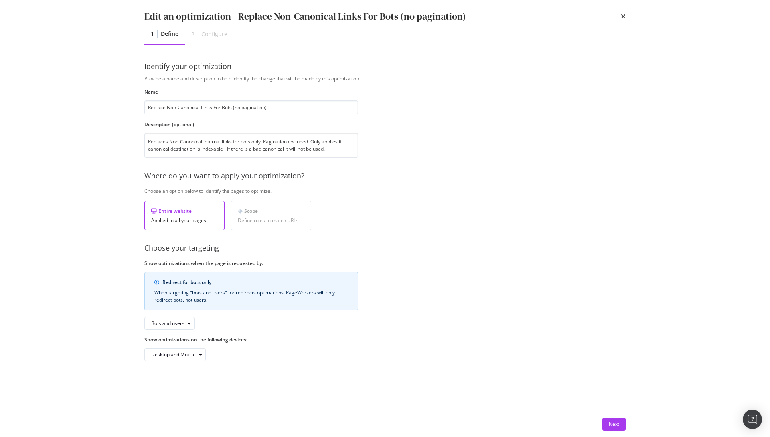
drag, startPoint x: 0, startPoint y: 0, endPoint x: 246, endPoint y: 10, distance: 246.6
click at [246, 10] on div "Edit an optimization - Replace Non-Canonical Links For Bots (no pagination)" at bounding box center [305, 17] width 322 height 14
drag, startPoint x: 288, startPoint y: 15, endPoint x: 347, endPoint y: 15, distance: 59.4
click at [288, 15] on div "Edit an optimization - Replace Non-Canonical Links For Bots (no pagination)" at bounding box center [305, 17] width 322 height 14
click at [623, 17] on icon "times" at bounding box center [623, 16] width 5 height 6
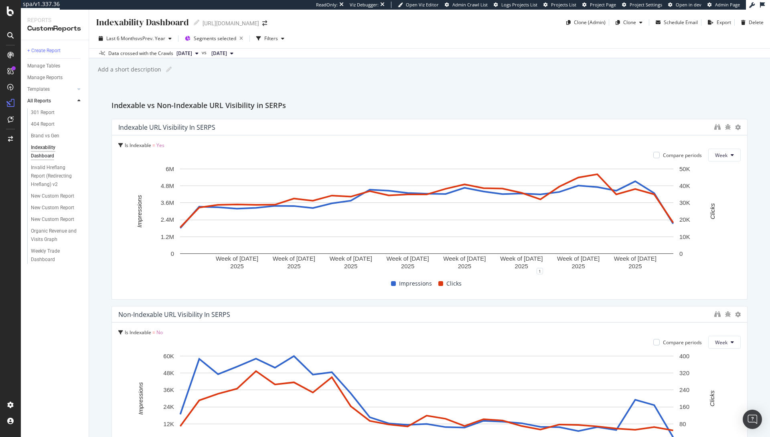
scroll to position [77, 0]
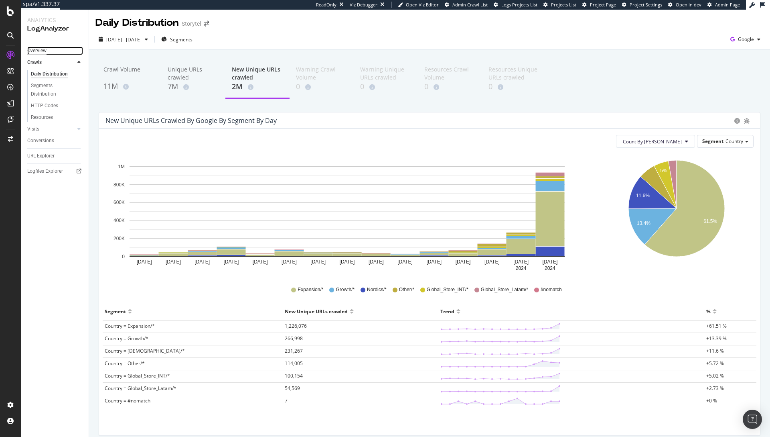
click at [33, 48] on div "Overview" at bounding box center [36, 51] width 19 height 8
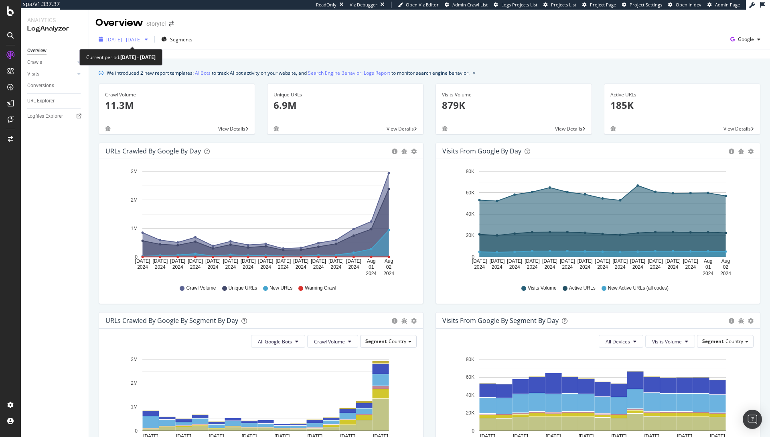
click at [124, 41] on span "2024 Jul. 19th - Aug. 2nd" at bounding box center [123, 39] width 35 height 7
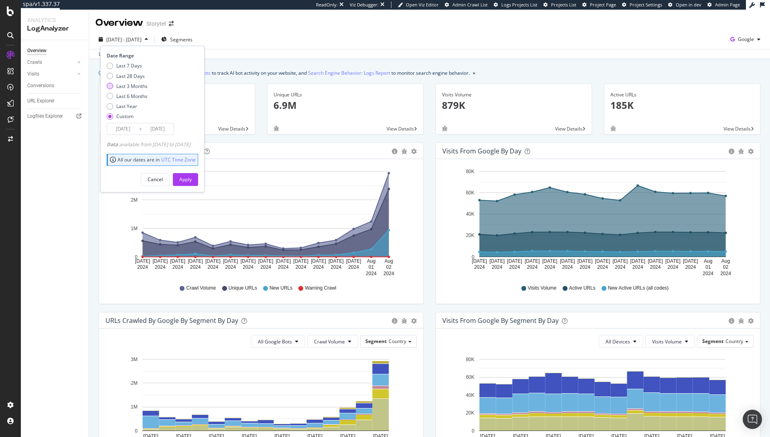
click at [135, 86] on div "Last 3 Months" at bounding box center [131, 86] width 31 height 7
type input "2025/06/21"
type input "2025/09/20"
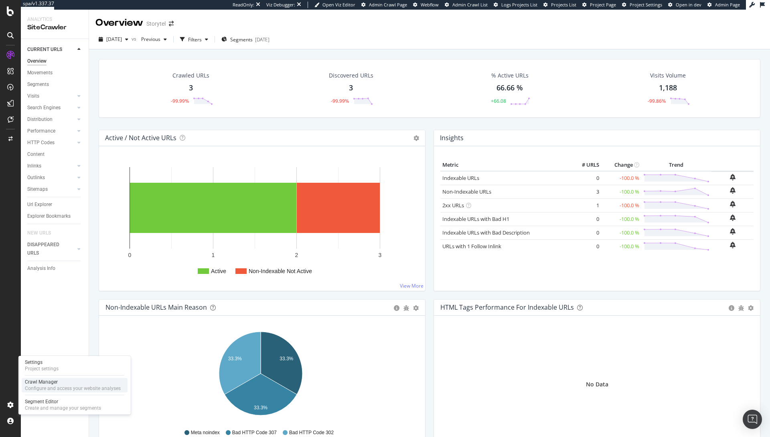
click at [57, 387] on div "Configure and access your website analyses" at bounding box center [73, 388] width 96 height 6
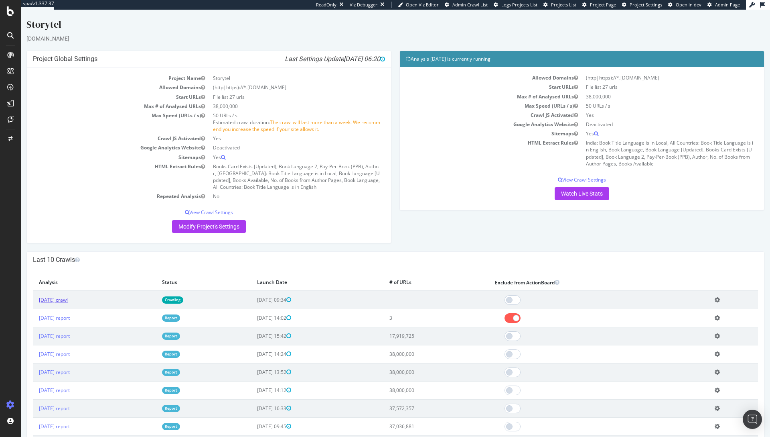
click at [68, 297] on link "2025 Sep. 11th crawl" at bounding box center [53, 299] width 29 height 7
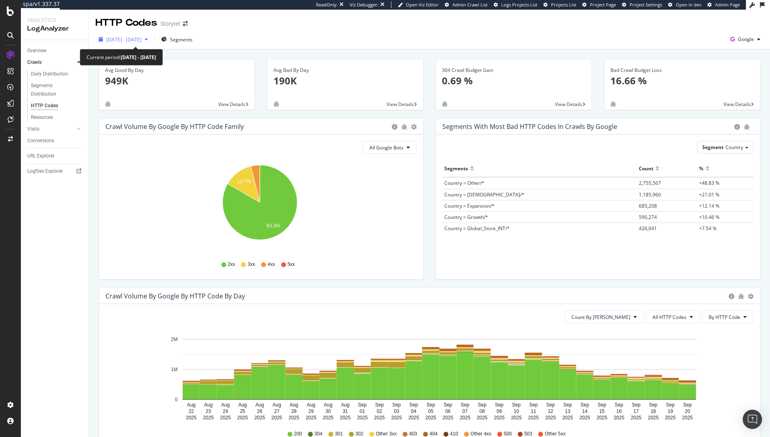
click at [124, 39] on span "2025 Aug. 22nd - Sep. 20th" at bounding box center [123, 39] width 35 height 7
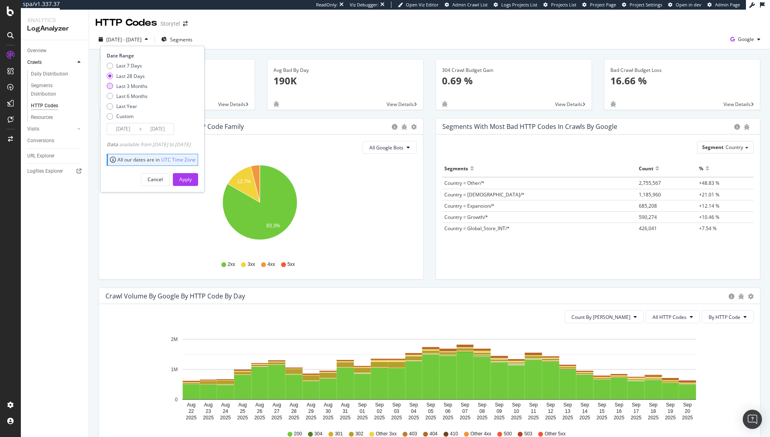
click at [137, 87] on div "Last 3 Months" at bounding box center [131, 86] width 31 height 7
type input "2025/06/21"
click at [192, 179] on div "Apply" at bounding box center [185, 179] width 12 height 7
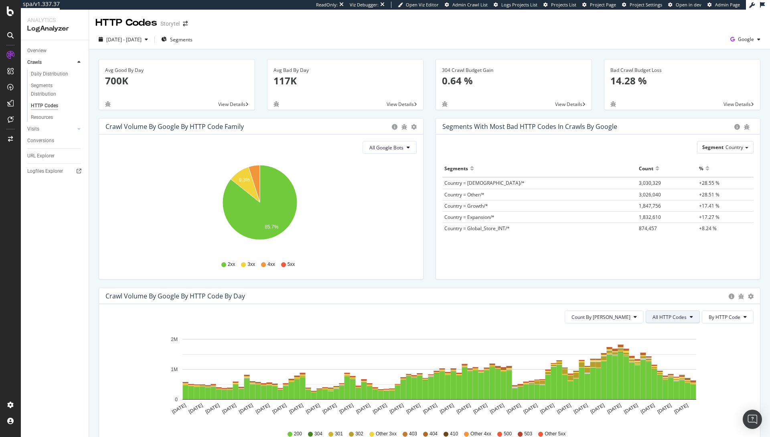
click at [659, 317] on span "All HTTP Codes" at bounding box center [670, 316] width 34 height 7
click at [663, 365] on span "Bad HTTP Codes" at bounding box center [668, 362] width 41 height 7
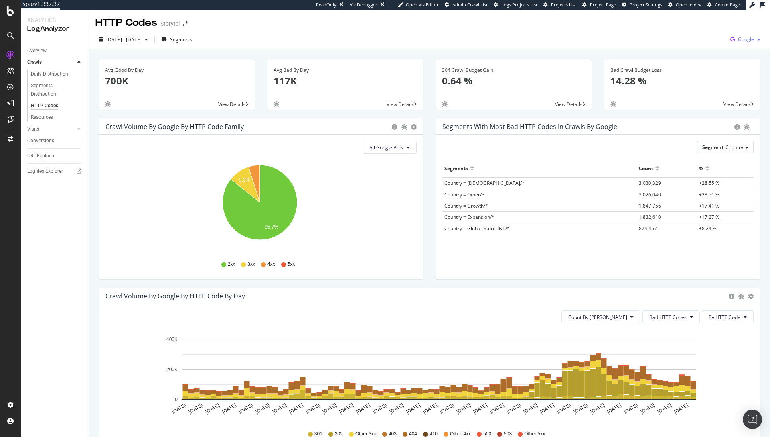
click at [747, 43] on div "Google" at bounding box center [745, 39] width 37 height 12
click at [696, 34] on span "Bing" at bounding box center [700, 31] width 30 height 7
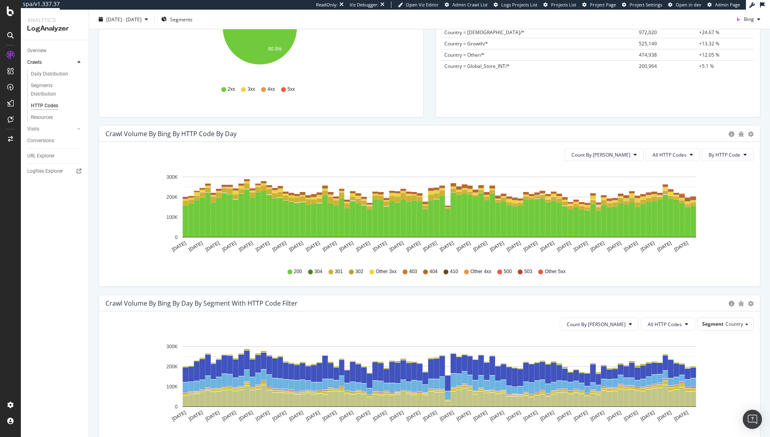
scroll to position [124, 0]
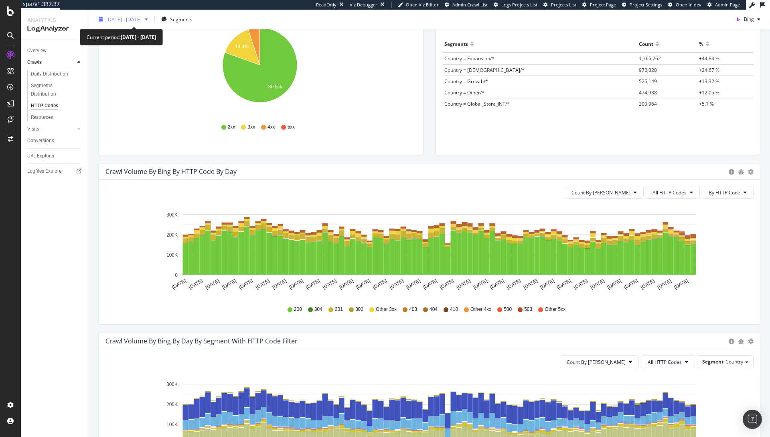
click at [138, 18] on span "2025 Jun. 21st - Sep. 20th" at bounding box center [123, 19] width 35 height 7
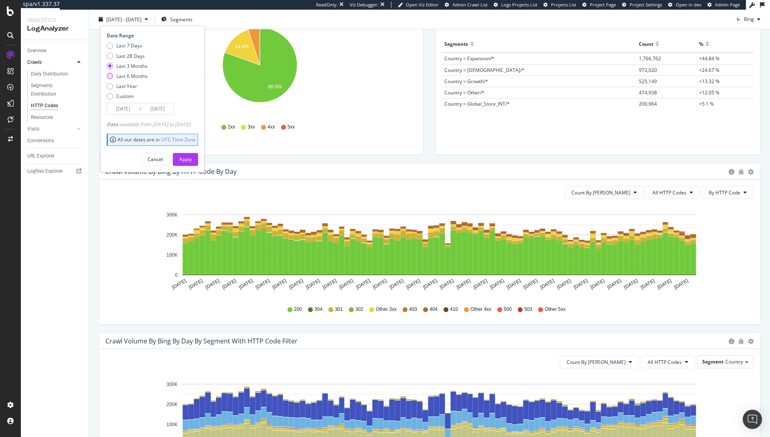
click at [140, 76] on div "Last 6 Months" at bounding box center [131, 76] width 31 height 7
type input "2025/03/21"
click at [198, 159] on button "Apply" at bounding box center [185, 158] width 25 height 13
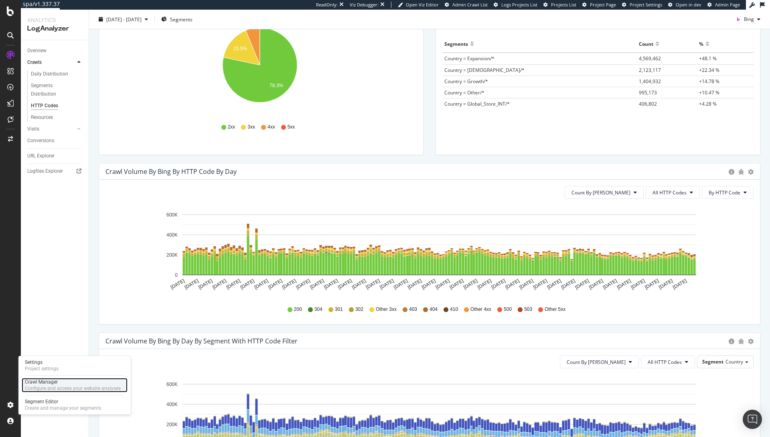
click at [42, 389] on div "Configure and access your website analyses" at bounding box center [73, 388] width 96 height 6
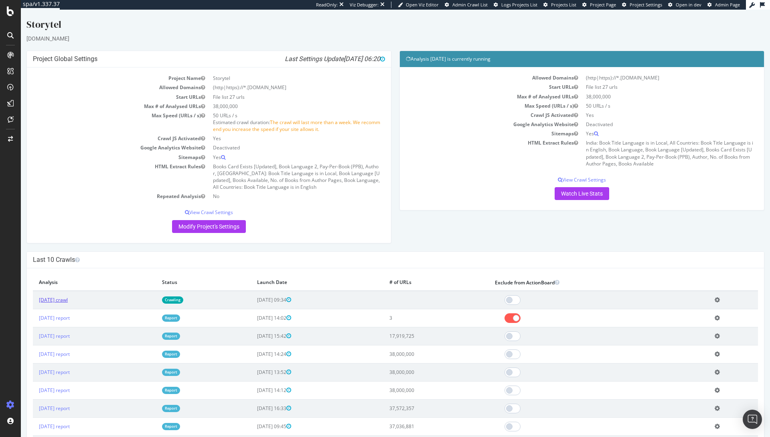
click at [68, 299] on link "2025 Sep. 11th crawl" at bounding box center [53, 299] width 29 height 7
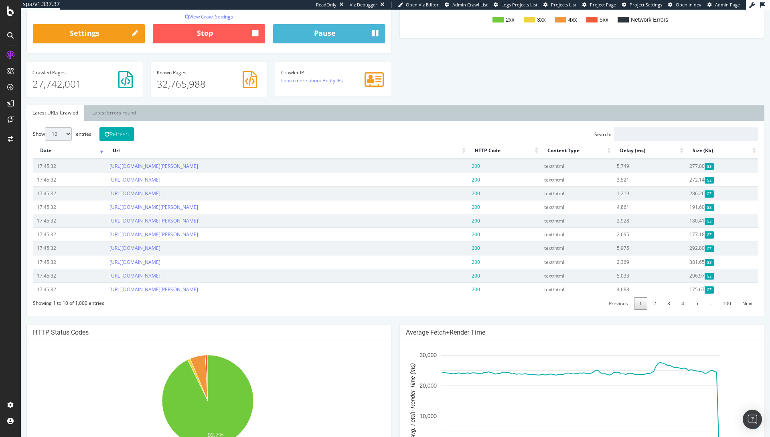
scroll to position [276, 0]
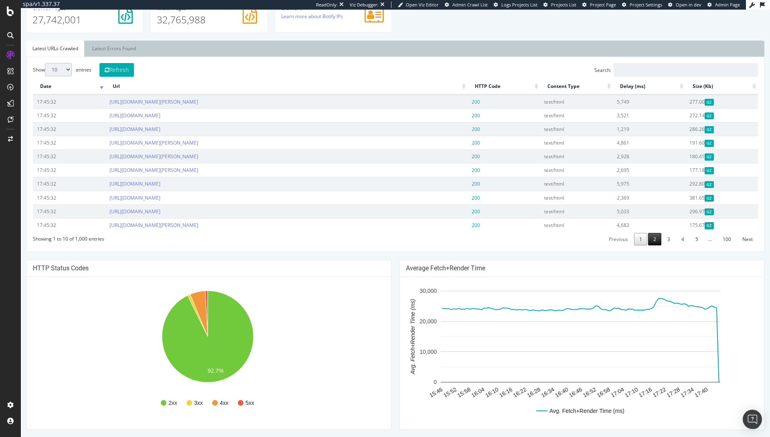
click at [651, 235] on link "2" at bounding box center [654, 239] width 13 height 12
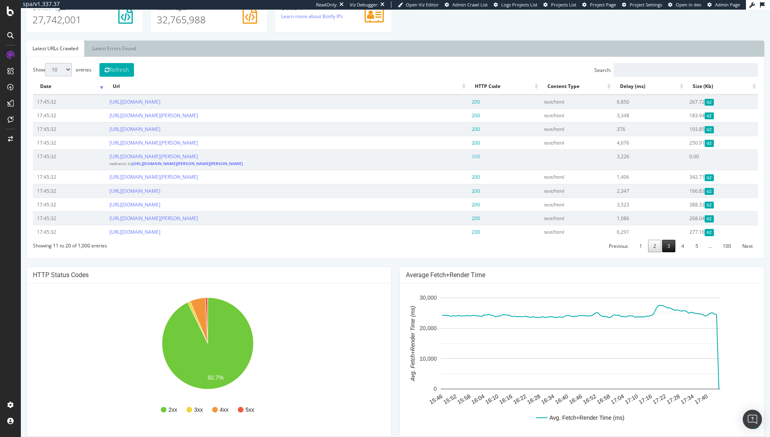
click at [667, 252] on link "3" at bounding box center [668, 246] width 13 height 12
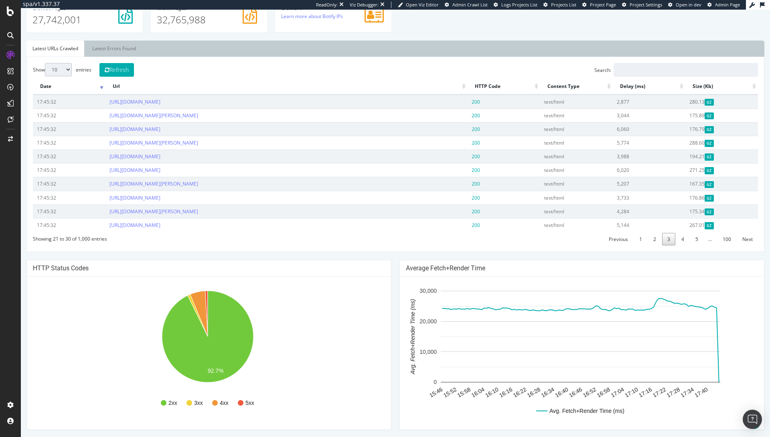
click at [684, 242] on div "Previous 1 2 3 4 5 … 100 Next" at bounding box center [680, 239] width 155 height 14
click at [678, 241] on link "4" at bounding box center [682, 239] width 13 height 12
click at [691, 241] on link "5" at bounding box center [697, 239] width 13 height 12
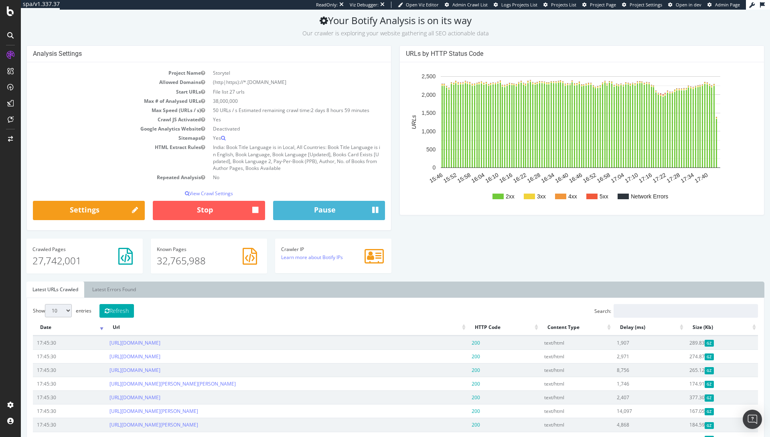
scroll to position [0, 0]
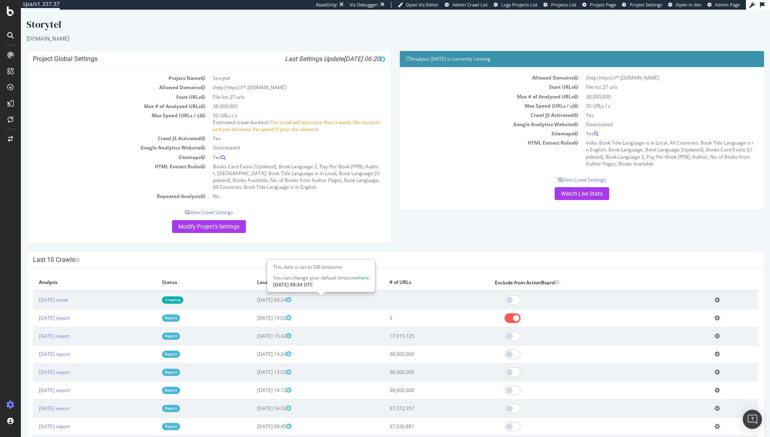
drag, startPoint x: 298, startPoint y: 299, endPoint x: 320, endPoint y: 299, distance: 22.5
click at [291, 299] on span "2025-09-11 09:34" at bounding box center [274, 299] width 34 height 7
click at [446, 140] on td "HTML Extract Rules" at bounding box center [494, 153] width 176 height 30
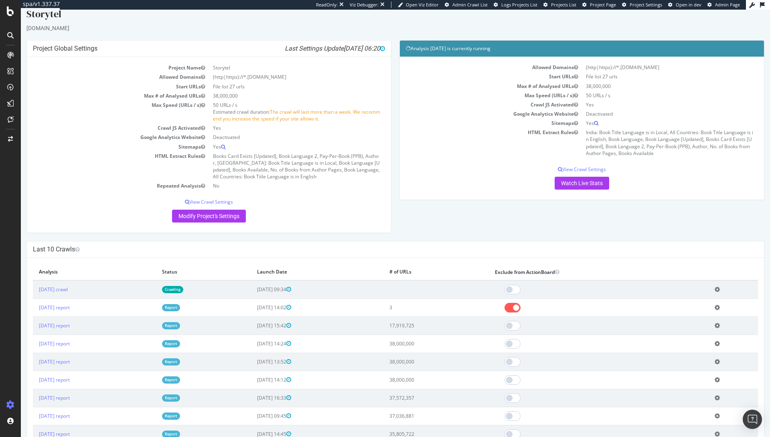
scroll to position [11, 0]
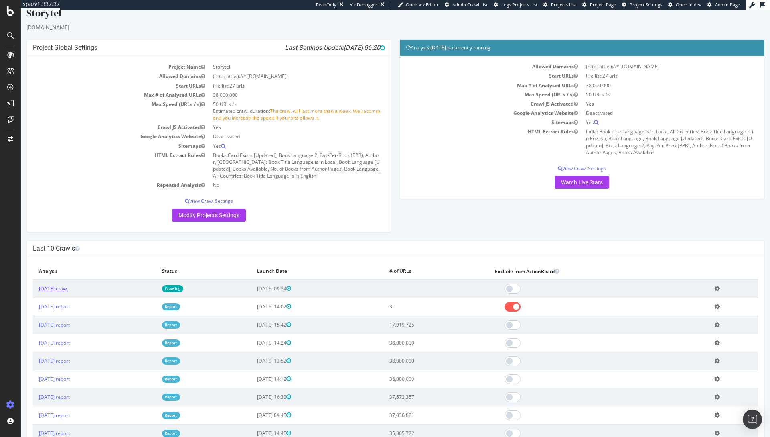
click at [68, 287] on link "2025 Sep. 11th crawl" at bounding box center [53, 288] width 29 height 7
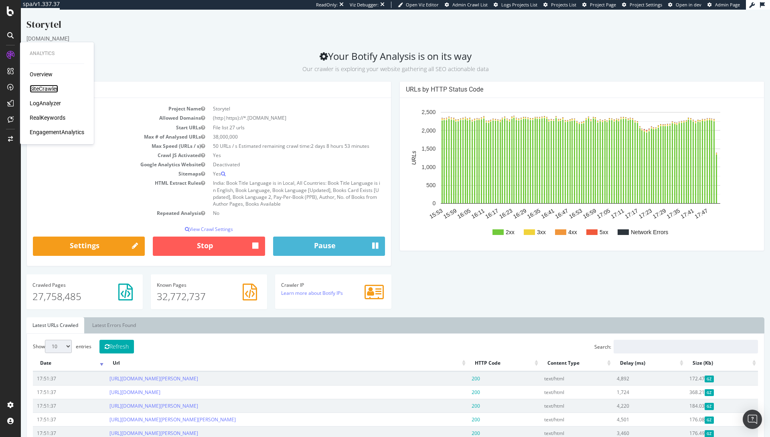
click at [37, 91] on div "SiteCrawler" at bounding box center [44, 89] width 28 height 8
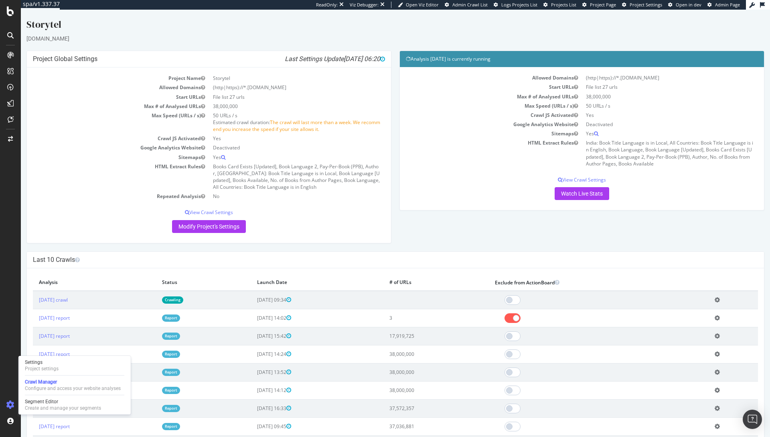
click at [118, 319] on td "2025 Sep. 10th report" at bounding box center [94, 318] width 123 height 18
click at [156, 314] on td "2025 Sep. 10th report" at bounding box center [94, 318] width 123 height 18
click at [62, 337] on link "2025 Aug. 22nd report" at bounding box center [54, 335] width 31 height 7
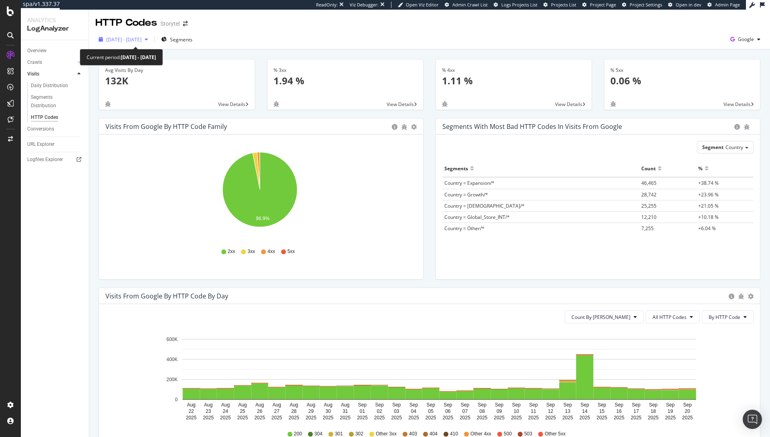
click at [139, 41] on span "2025 Aug. 22nd - Sep. 20th" at bounding box center [123, 39] width 35 height 7
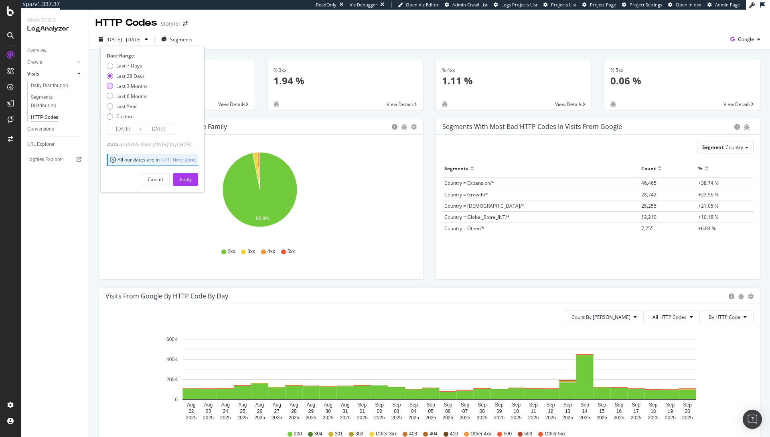
click at [135, 84] on div "Last 3 Months" at bounding box center [131, 86] width 31 height 7
type input "2025/06/21"
click at [192, 177] on div "Apply" at bounding box center [185, 179] width 12 height 7
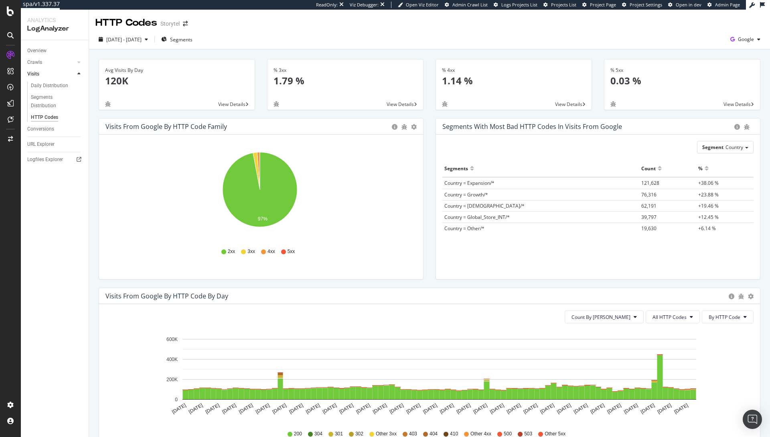
click at [124, 236] on icon "97%" at bounding box center [260, 193] width 309 height 93
click at [8, 139] on icon at bounding box center [10, 139] width 5 height 6
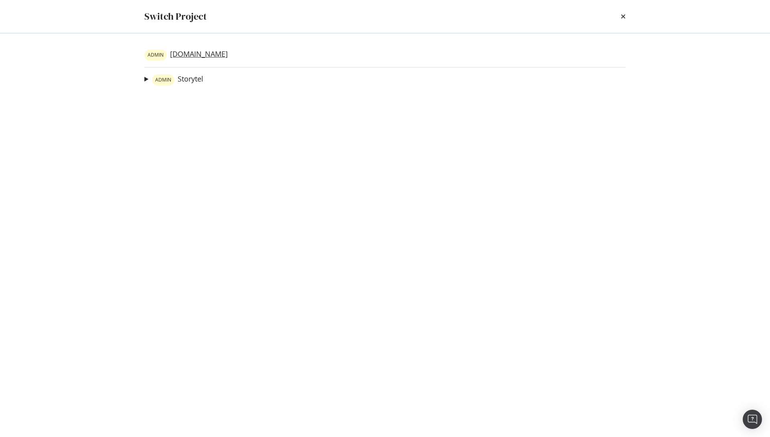
click at [193, 52] on link "ADMIN mofibo.com" at bounding box center [185, 54] width 83 height 11
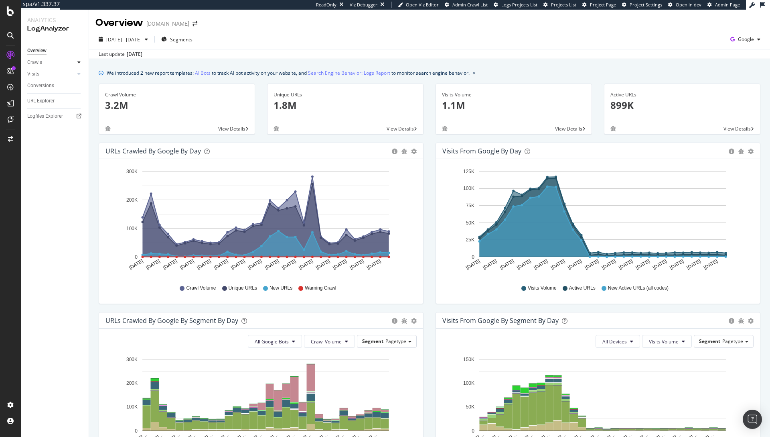
click at [78, 62] on icon at bounding box center [78, 62] width 3 height 5
click at [47, 104] on div "HTTP Codes" at bounding box center [44, 106] width 27 height 8
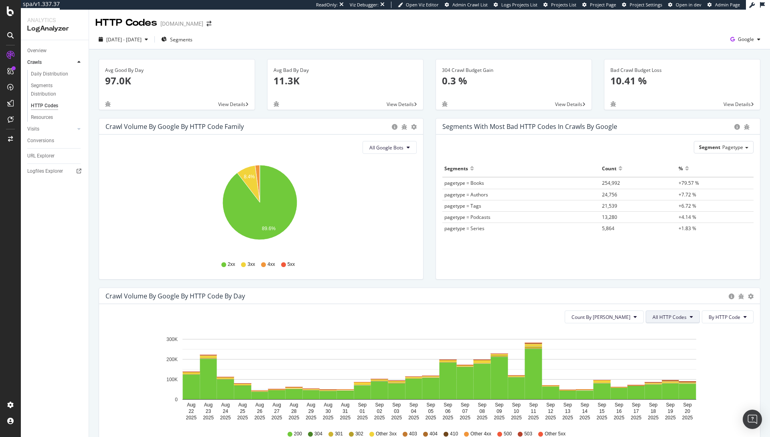
click at [662, 315] on span "All HTTP Codes" at bounding box center [670, 316] width 34 height 7
click at [650, 364] on span "Bad HTTP Codes" at bounding box center [668, 362] width 41 height 7
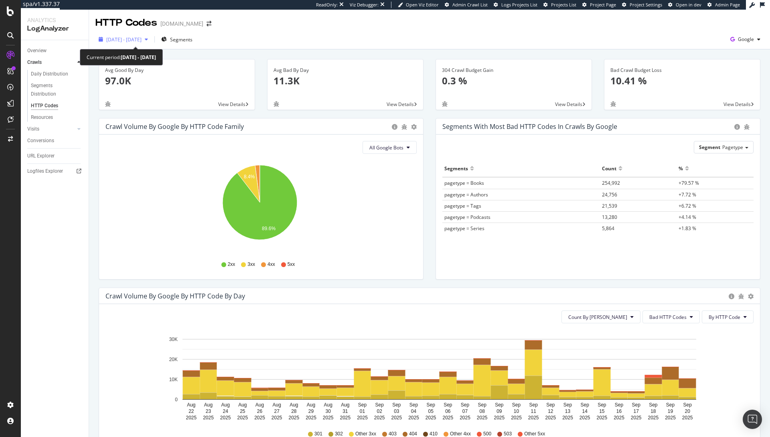
click at [142, 42] on span "2025 Aug. 22nd - Sep. 20th" at bounding box center [123, 39] width 35 height 7
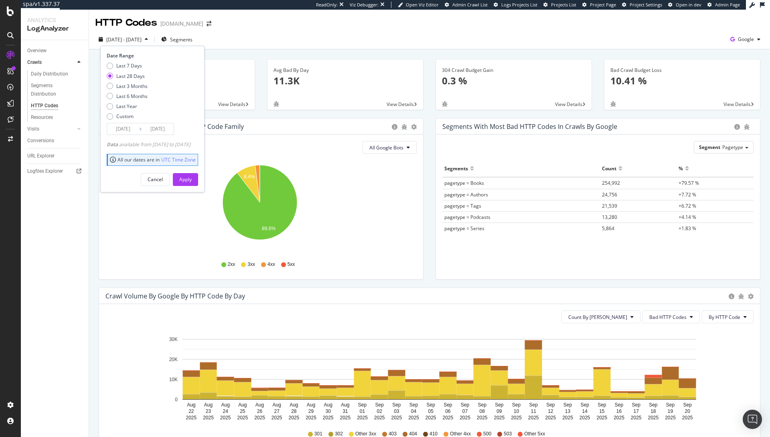
click at [357, 33] on div "2025 Aug. 22nd - Sep. 20th Segments Date Range Last 7 Days Last 28 Days Last 3 …" at bounding box center [429, 41] width 681 height 16
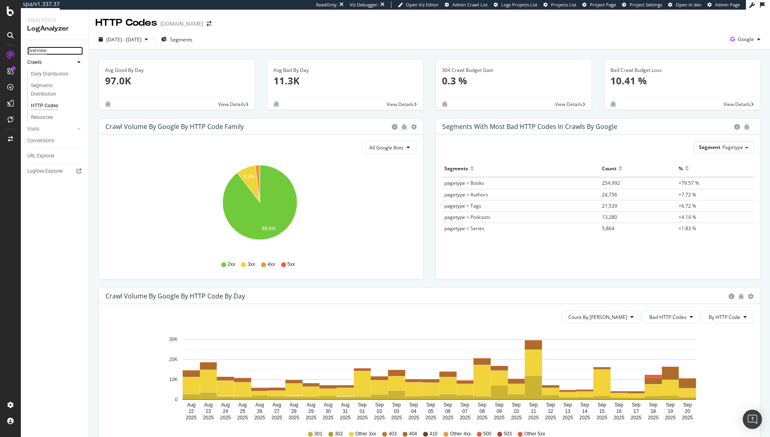
click at [42, 50] on div "Overview" at bounding box center [36, 51] width 19 height 8
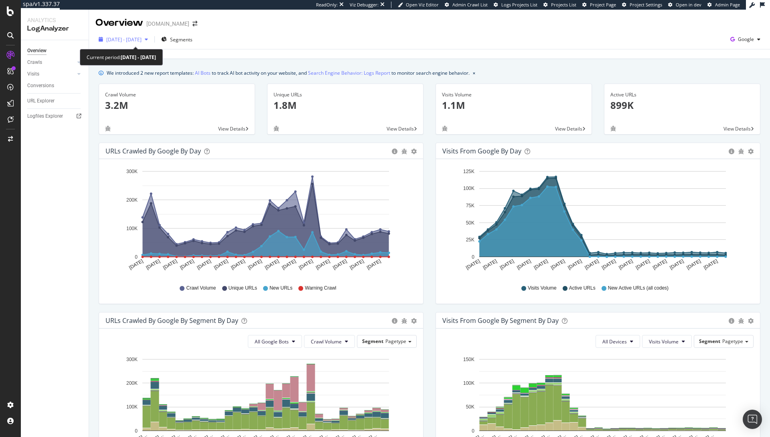
click at [116, 44] on div "2025 Aug. 22nd - Sep. 20th" at bounding box center [123, 39] width 56 height 12
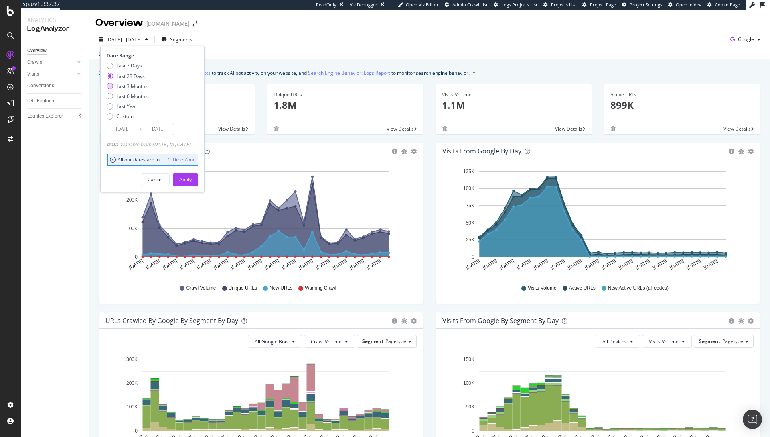
click at [139, 87] on div "Last 3 Months" at bounding box center [131, 86] width 31 height 7
type input "2025/06/21"
click at [192, 178] on div "Apply" at bounding box center [185, 179] width 12 height 7
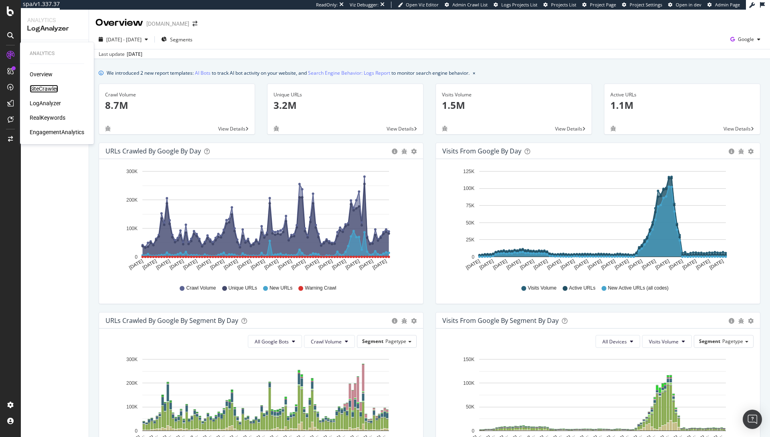
click at [43, 88] on div "SiteCrawler" at bounding box center [44, 89] width 28 height 8
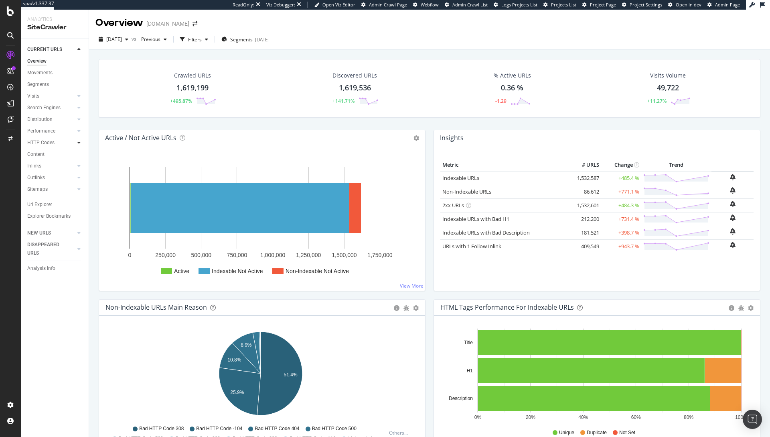
click at [77, 142] on icon at bounding box center [78, 142] width 3 height 5
click at [41, 175] on div "Insights" at bounding box center [39, 177] width 17 height 8
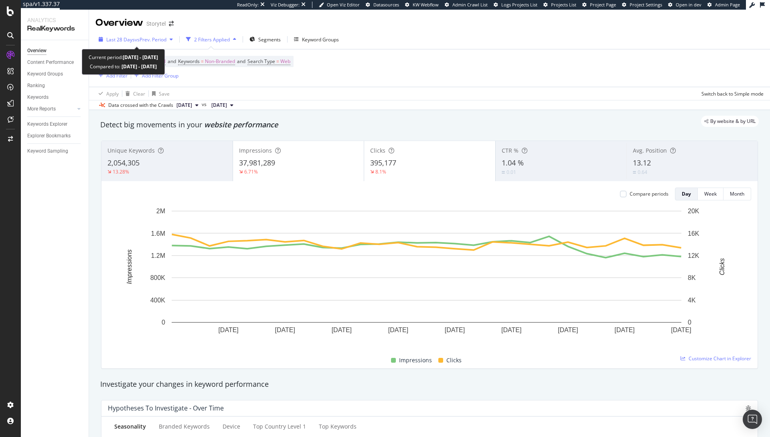
click at [115, 40] on span "Last 28 Days" at bounding box center [120, 39] width 28 height 7
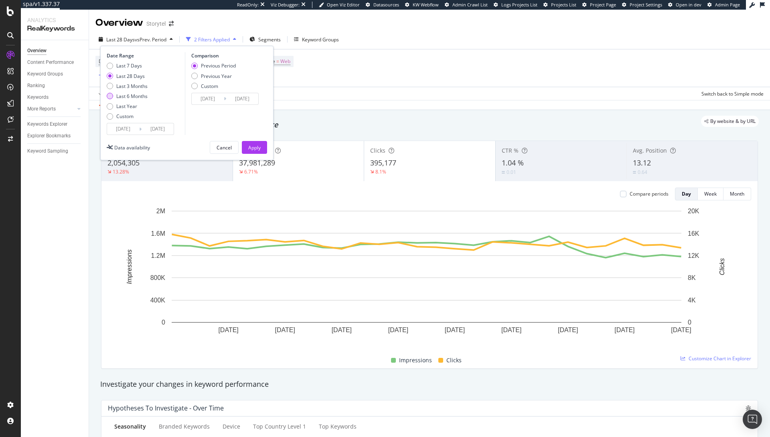
click at [127, 97] on div "Last 6 Months" at bounding box center [131, 96] width 31 height 7
type input "[DATE]"
click at [250, 150] on div "Apply" at bounding box center [254, 147] width 12 height 7
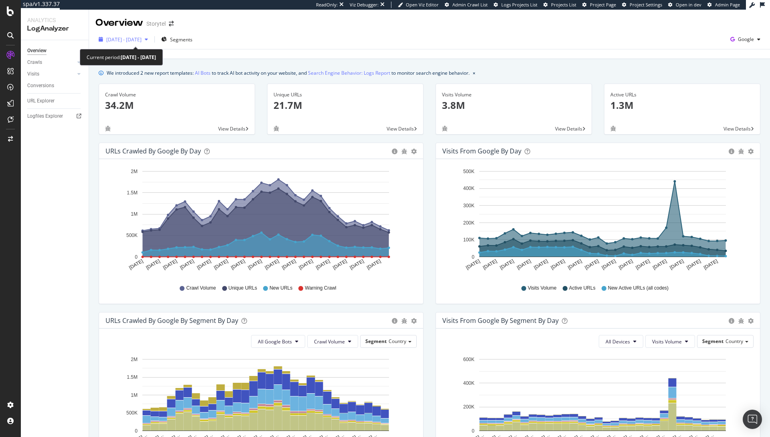
click at [121, 33] on div "2025 Aug. 22nd - Sep. 20th" at bounding box center [123, 39] width 56 height 12
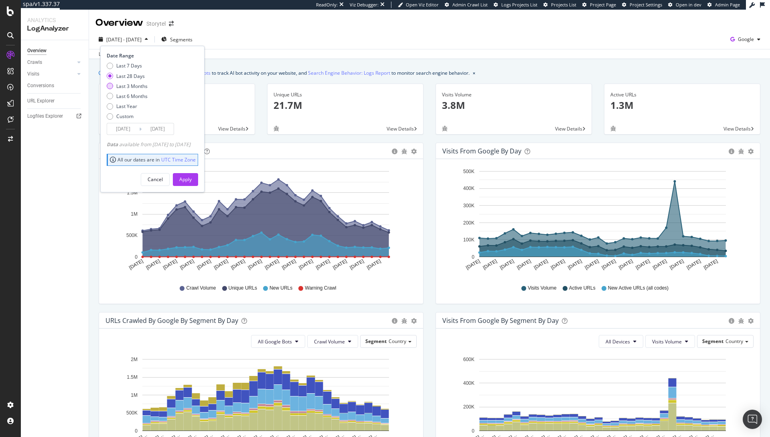
click at [135, 85] on div "Last 3 Months" at bounding box center [131, 86] width 31 height 7
type input "2025/06/21"
click at [192, 176] on div "Apply" at bounding box center [185, 179] width 12 height 7
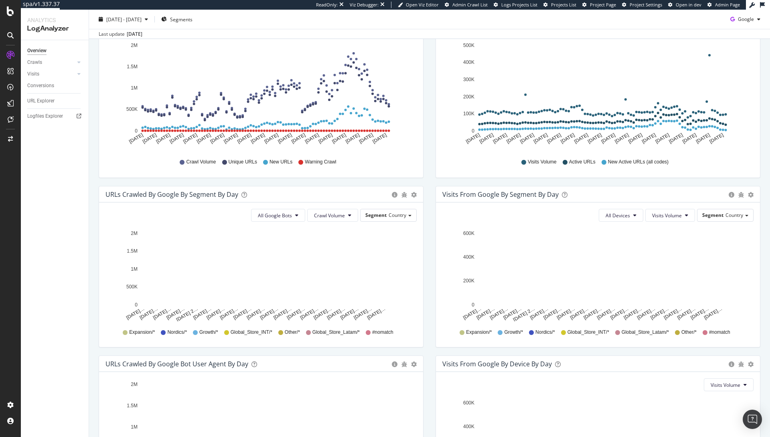
scroll to position [52, 0]
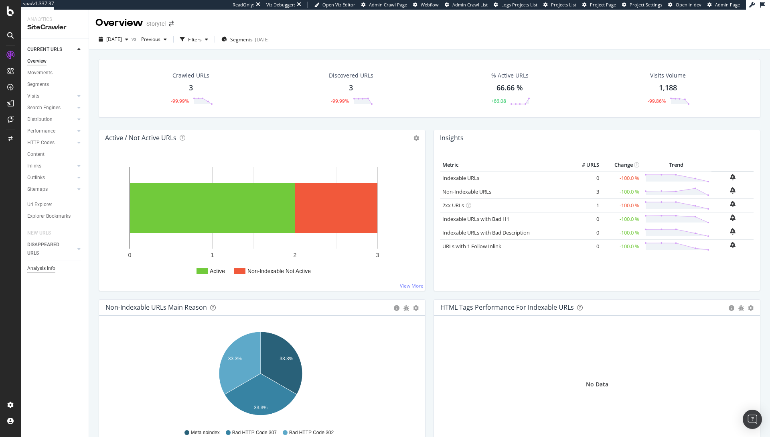
click at [51, 269] on div "Analysis Info" at bounding box center [41, 268] width 28 height 8
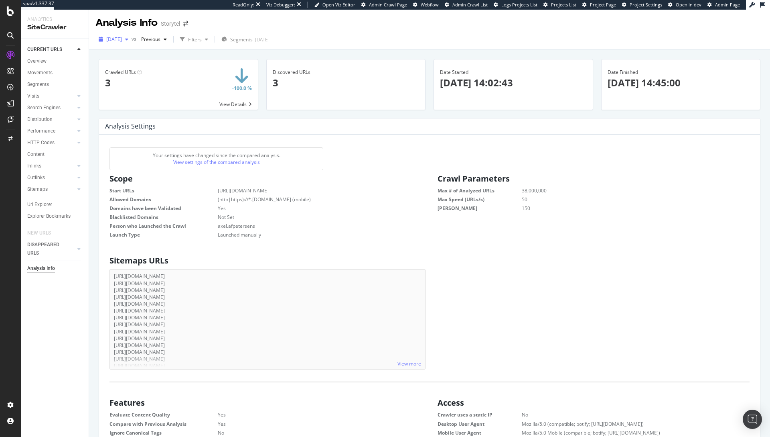
click at [129, 43] on div "[DATE]" at bounding box center [113, 39] width 36 height 12
click at [138, 96] on div "[DATE]" at bounding box center [134, 97] width 55 height 7
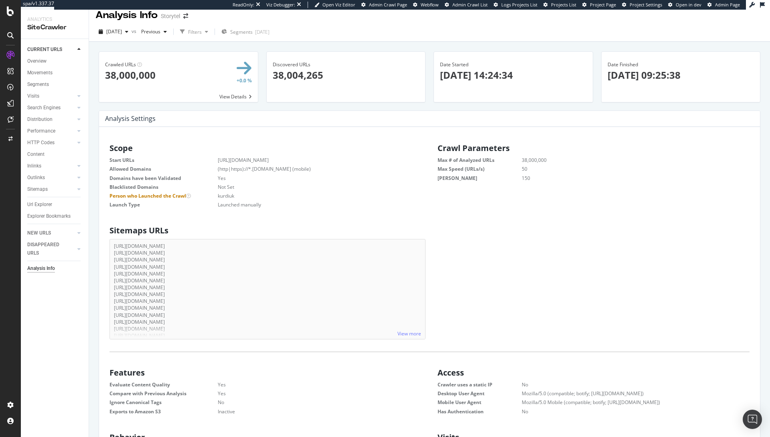
scroll to position [8, 0]
drag, startPoint x: 486, startPoint y: 75, endPoint x: 462, endPoint y: 78, distance: 24.6
click at [462, 78] on p "2025-07-25 14:24:34" at bounding box center [513, 74] width 147 height 14
click at [565, 71] on p "2025-07-25 14:24:34" at bounding box center [513, 74] width 147 height 14
drag, startPoint x: 478, startPoint y: 75, endPoint x: 491, endPoint y: 74, distance: 13.2
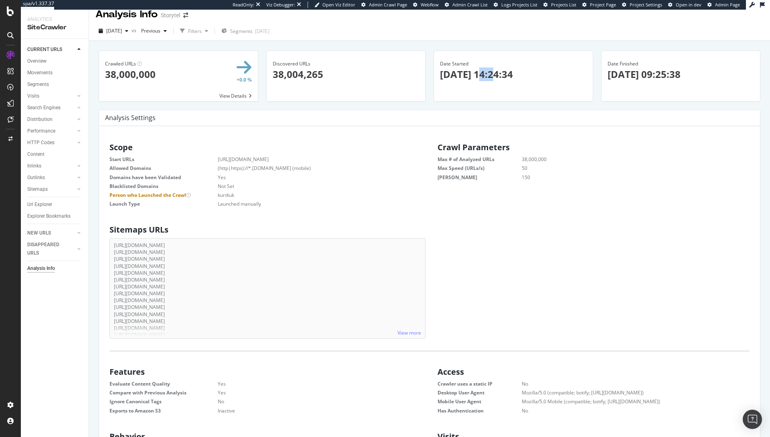
click at [491, 74] on p "2025-07-25 14:24:34" at bounding box center [513, 74] width 147 height 14
drag, startPoint x: 642, startPoint y: 75, endPoint x: 659, endPoint y: 75, distance: 17.3
click at [659, 75] on p "2025-08-05 09:25:38" at bounding box center [681, 74] width 147 height 14
click at [635, 85] on div "Date Finished × Close Chart - API Requests List Area Type Request Response Clos…" at bounding box center [681, 70] width 147 height 39
click at [121, 31] on span "2025 Jul. 25th" at bounding box center [114, 30] width 16 height 7
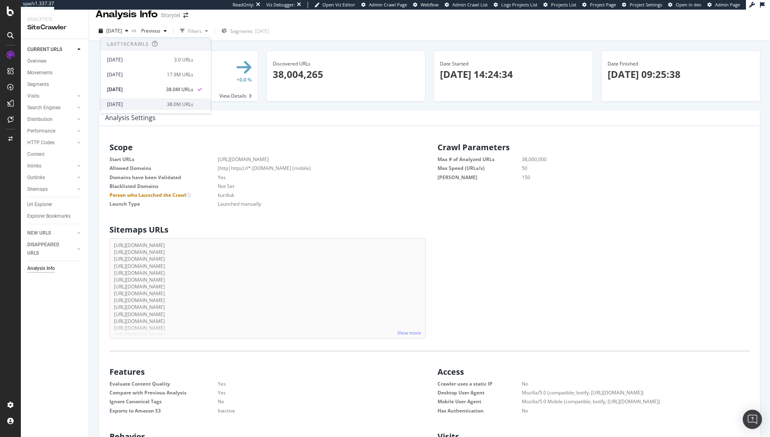
click at [138, 102] on div "2025 Jul. 4th" at bounding box center [134, 104] width 55 height 7
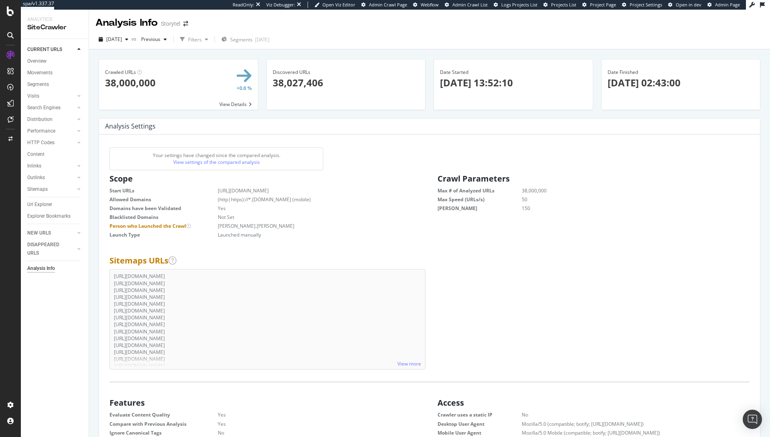
scroll to position [122, 306]
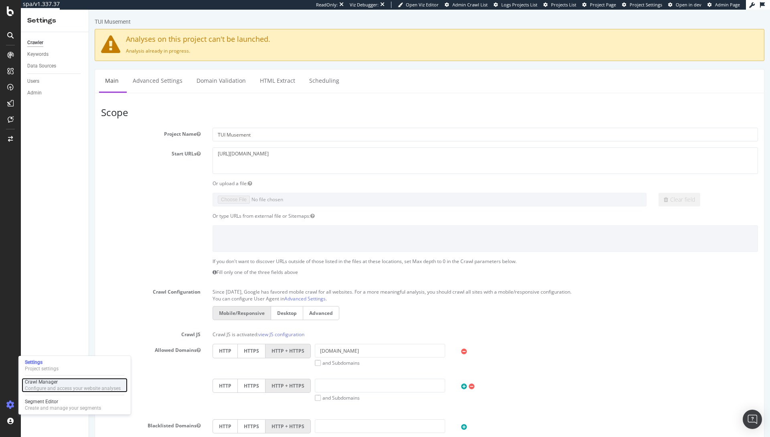
click at [57, 384] on div "Crawl Manager" at bounding box center [73, 381] width 96 height 6
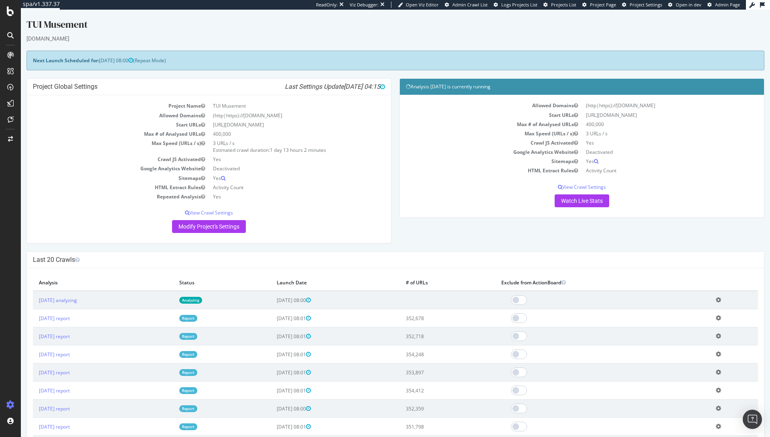
click at [281, 247] on div "Project Global Settings Last Settings Update [DATE] 04:15 Project Name TUI Muse…" at bounding box center [208, 164] width 373 height 173
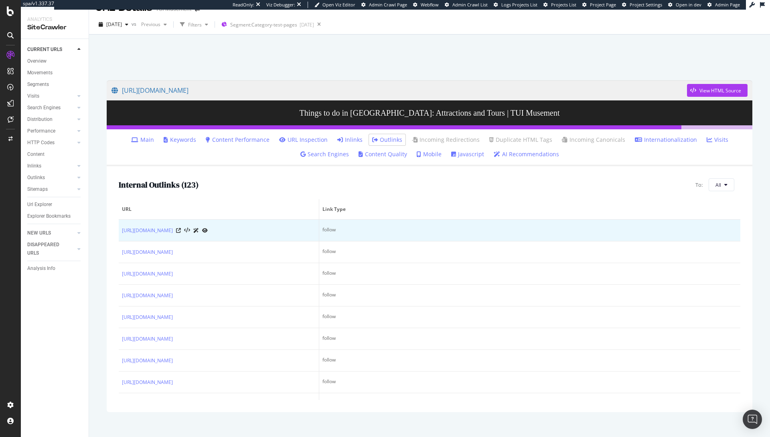
scroll to position [26, 0]
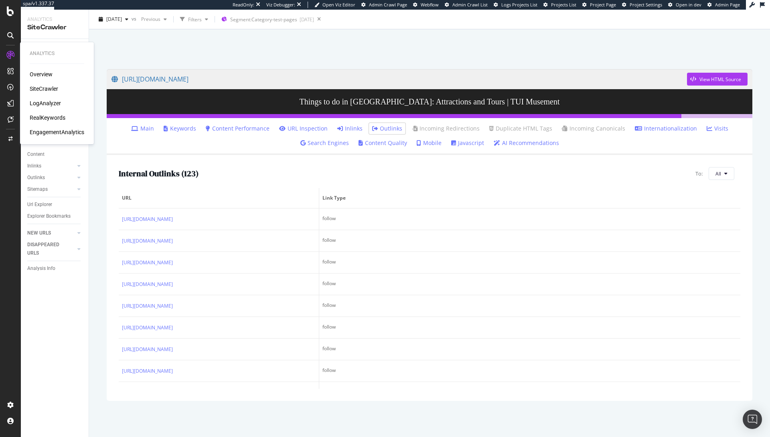
click at [39, 90] on div "SiteCrawler" at bounding box center [44, 89] width 28 height 8
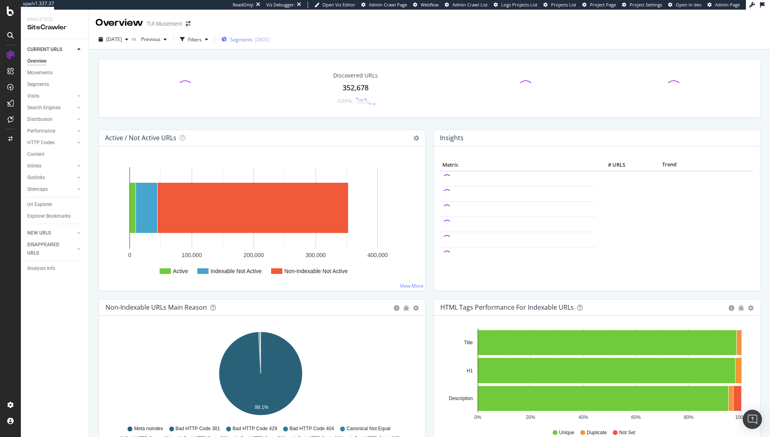
click at [253, 39] on span "Segments" at bounding box center [241, 39] width 22 height 7
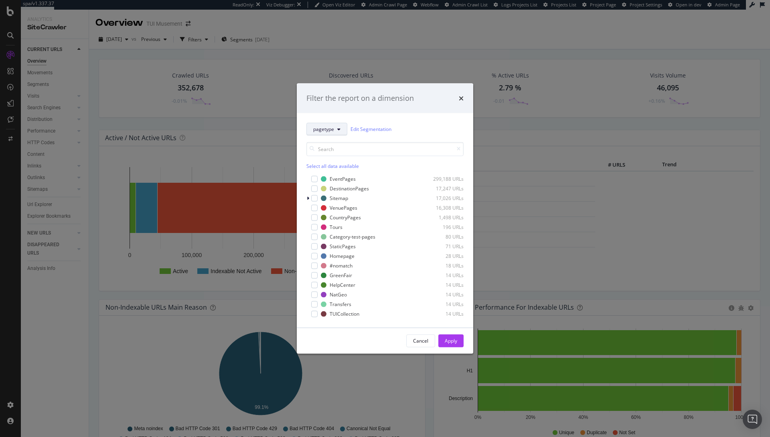
click at [324, 123] on button "pagetype" at bounding box center [327, 128] width 41 height 13
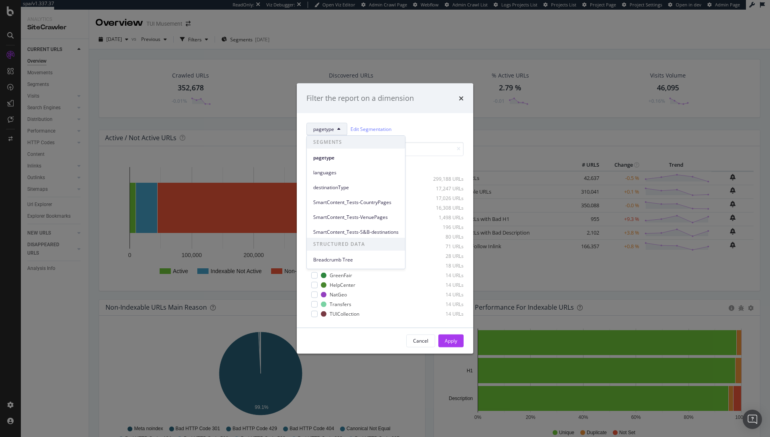
click at [440, 106] on div "Filter the report on a dimension" at bounding box center [385, 98] width 177 height 30
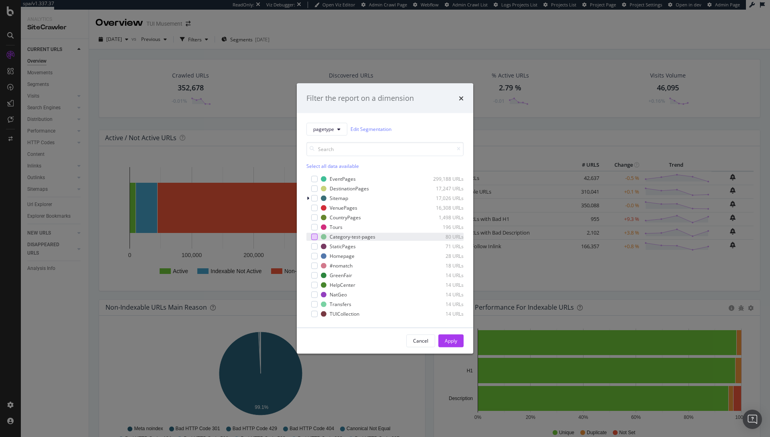
click at [313, 237] on div "modal" at bounding box center [314, 236] width 6 height 6
click at [456, 343] on div "Apply" at bounding box center [451, 340] width 12 height 7
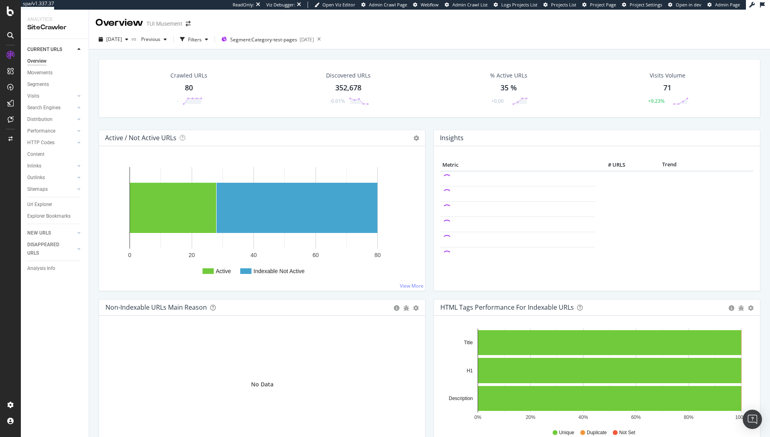
click at [223, 113] on div "Crawled URLs 80 - Discovered URLs 352,678 -0.01% % Active URLs 35 % +0.00 Visit…" at bounding box center [430, 88] width 662 height 59
click at [371, 26] on div "Overview TUI Musement" at bounding box center [429, 20] width 681 height 20
